Goal: Information Seeking & Learning: Learn about a topic

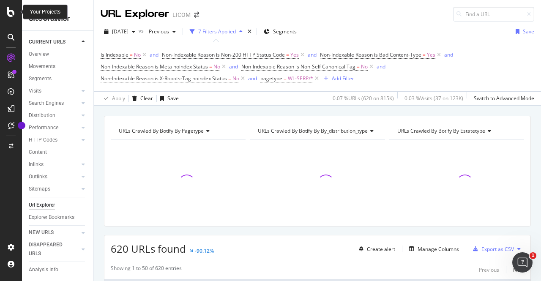
click at [8, 11] on icon at bounding box center [11, 12] width 8 height 10
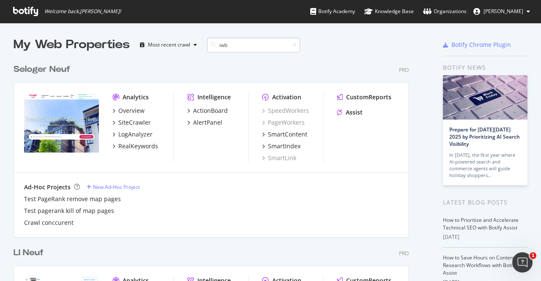
scroll to position [390, 395]
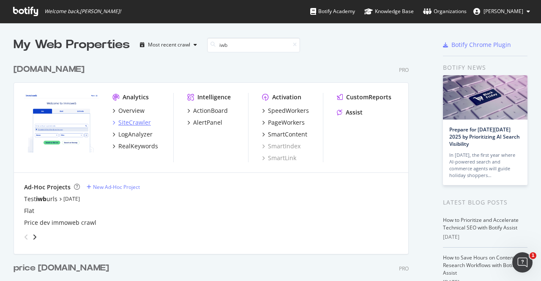
type input "iwb"
click at [137, 121] on div "SiteCrawler" at bounding box center [134, 122] width 33 height 8
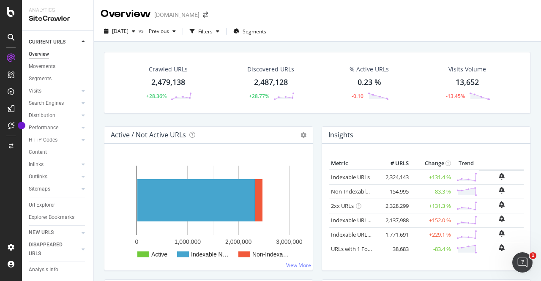
click at [137, 121] on div "Crawled URLs 2,479,138 +28.36% Discovered URLs 2,487,128 +28.77% % Active URLs …" at bounding box center [317, 89] width 435 height 74
click at [128, 31] on span "2025 Sep. 1st" at bounding box center [120, 30] width 16 height 7
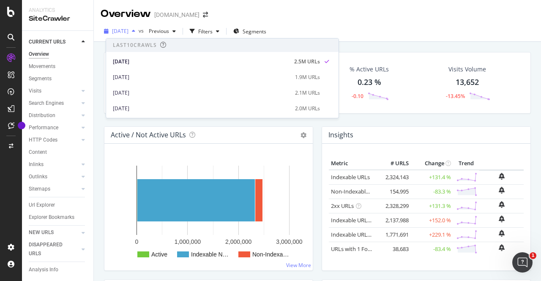
click at [128, 31] on span "2025 Sep. 1st" at bounding box center [120, 30] width 16 height 7
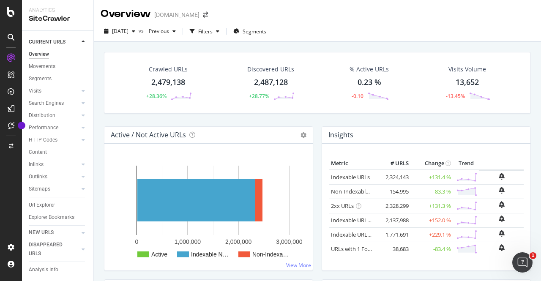
scroll to position [11, 0]
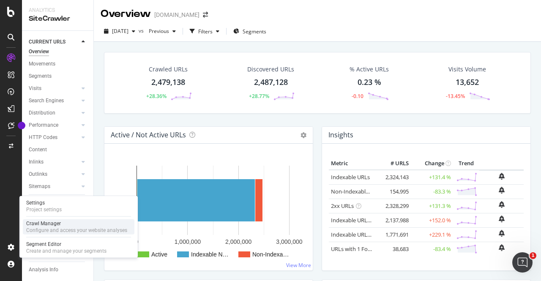
click at [55, 225] on div "Crawl Manager" at bounding box center [76, 223] width 101 height 7
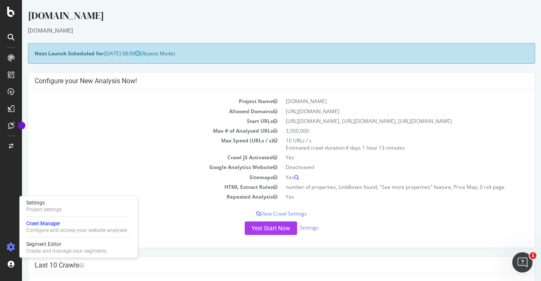
drag, startPoint x: 334, startPoint y: 218, endPoint x: 445, endPoint y: 25, distance: 222.3
click at [445, 25] on div "[DOMAIN_NAME]" at bounding box center [281, 17] width 507 height 18
click at [259, 26] on div "[DOMAIN_NAME]" at bounding box center [281, 17] width 507 height 18
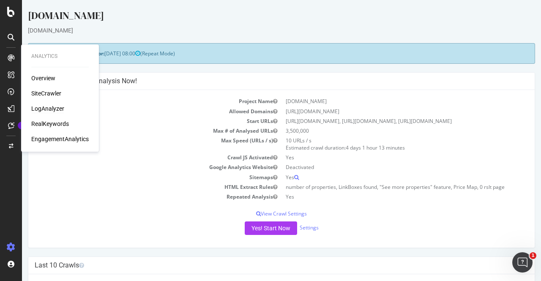
click at [52, 110] on div "LogAnalyzer" at bounding box center [47, 108] width 33 height 8
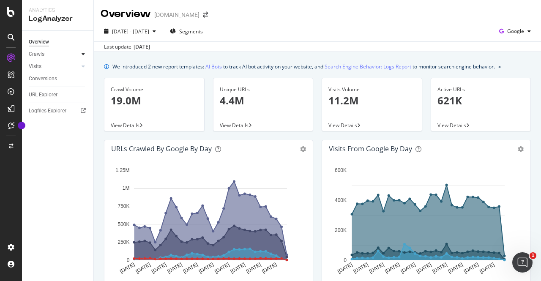
click at [85, 53] on icon at bounding box center [83, 54] width 3 height 5
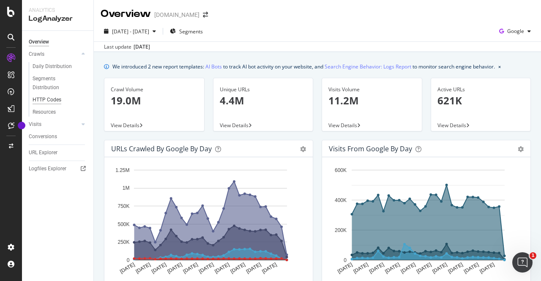
click at [55, 96] on div "HTTP Codes" at bounding box center [47, 100] width 29 height 9
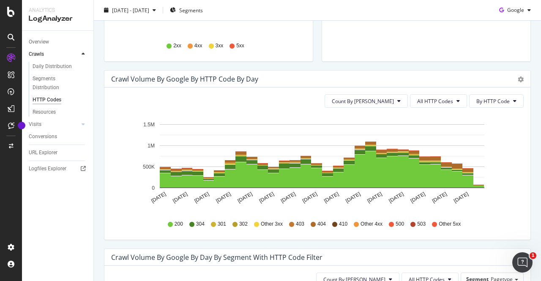
scroll to position [219, 0]
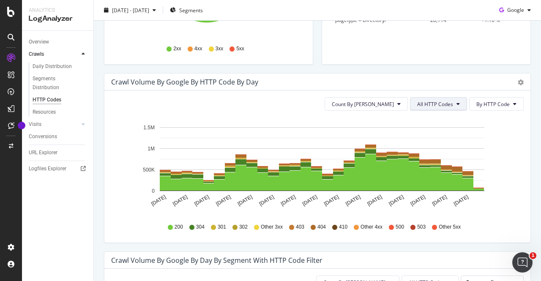
click at [440, 101] on span "All HTTP Codes" at bounding box center [435, 104] width 36 height 7
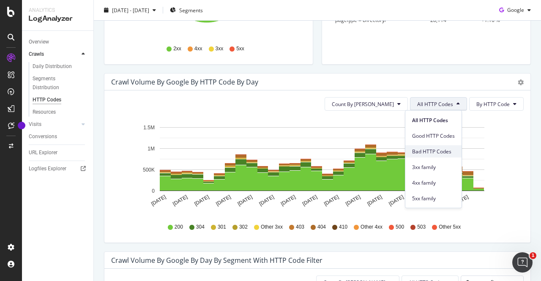
drag, startPoint x: 445, startPoint y: 143, endPoint x: 444, endPoint y: 151, distance: 7.7
click at [444, 151] on div "Bad HTTP Codes" at bounding box center [433, 150] width 56 height 16
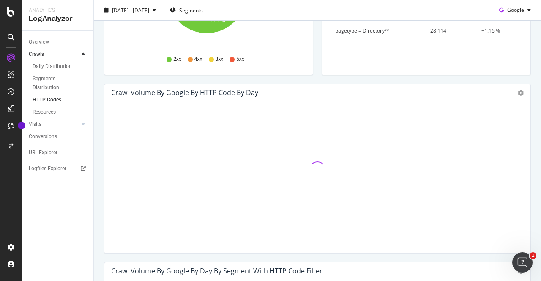
scroll to position [210, 0]
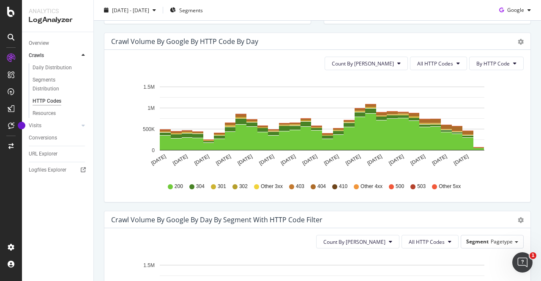
scroll to position [257, 0]
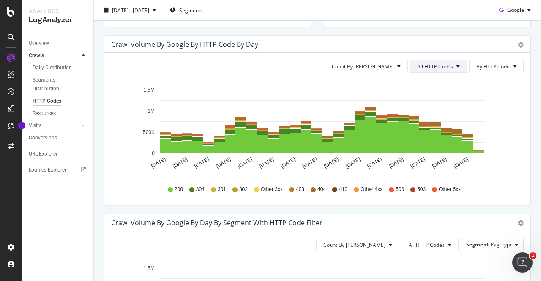
click at [456, 67] on icon at bounding box center [457, 66] width 3 height 5
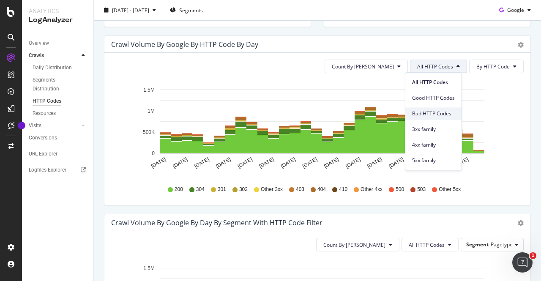
click at [442, 114] on span "Bad HTTP Codes" at bounding box center [433, 114] width 43 height 8
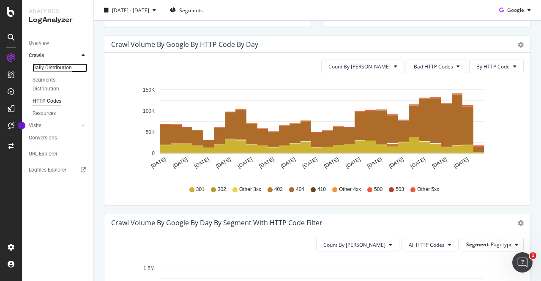
click at [61, 68] on div "Daily Distribution" at bounding box center [52, 67] width 39 height 9
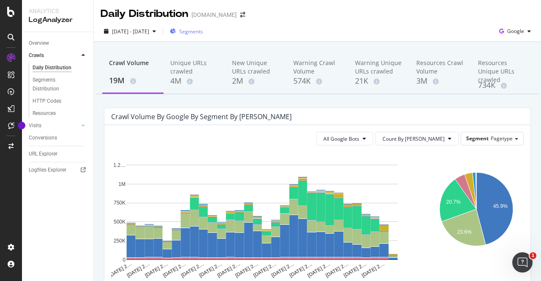
click at [203, 33] on span "Segments" at bounding box center [191, 31] width 24 height 7
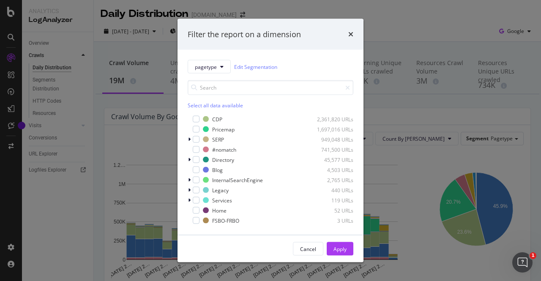
click at [205, 103] on div "Select all data available" at bounding box center [271, 105] width 166 height 7
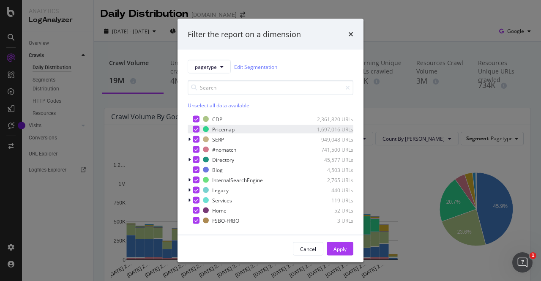
click at [198, 128] on div "modal" at bounding box center [196, 129] width 7 height 7
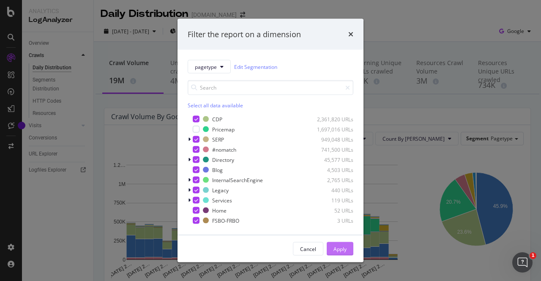
click at [338, 250] on div "Apply" at bounding box center [339, 248] width 13 height 7
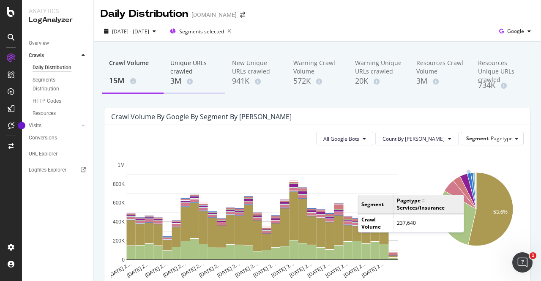
click at [176, 67] on div "Unique URLs crawled" at bounding box center [194, 67] width 48 height 17
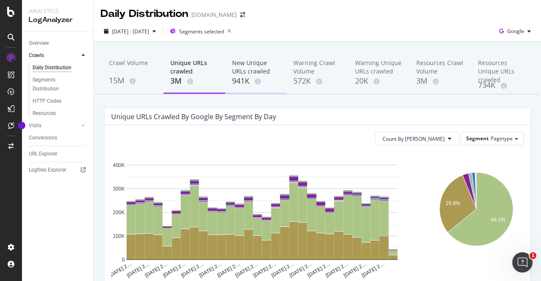
click at [242, 63] on div "New Unique URLs crawled" at bounding box center [256, 67] width 48 height 17
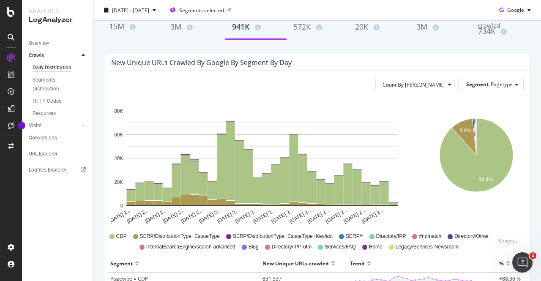
scroll to position [52, 0]
